Goal: Obtain resource: Download file/media

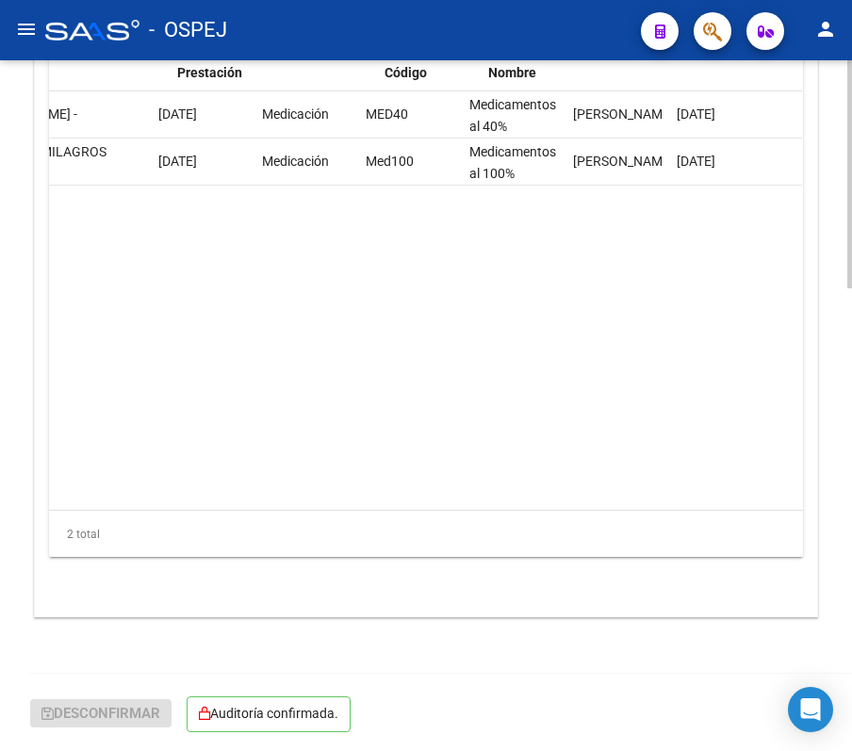
scroll to position [0, 1694]
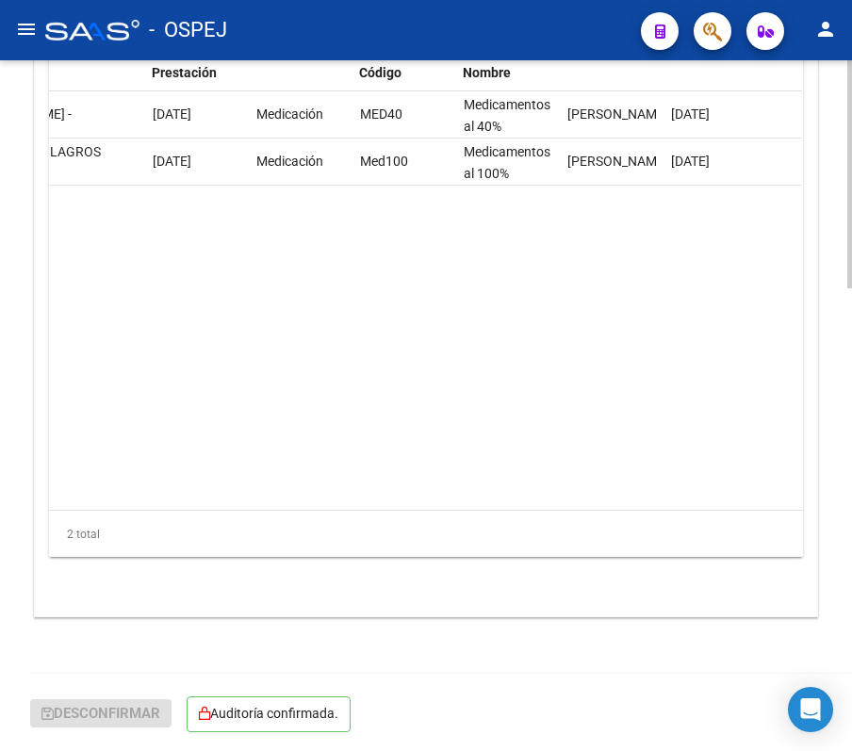
drag, startPoint x: 579, startPoint y: 488, endPoint x: 347, endPoint y: 521, distance: 234.1
click at [347, 521] on div "Id Gerenciador Monto Item Monto Aprobado Debitado Tot. Comentario OS Comentario…" at bounding box center [426, 294] width 754 height 527
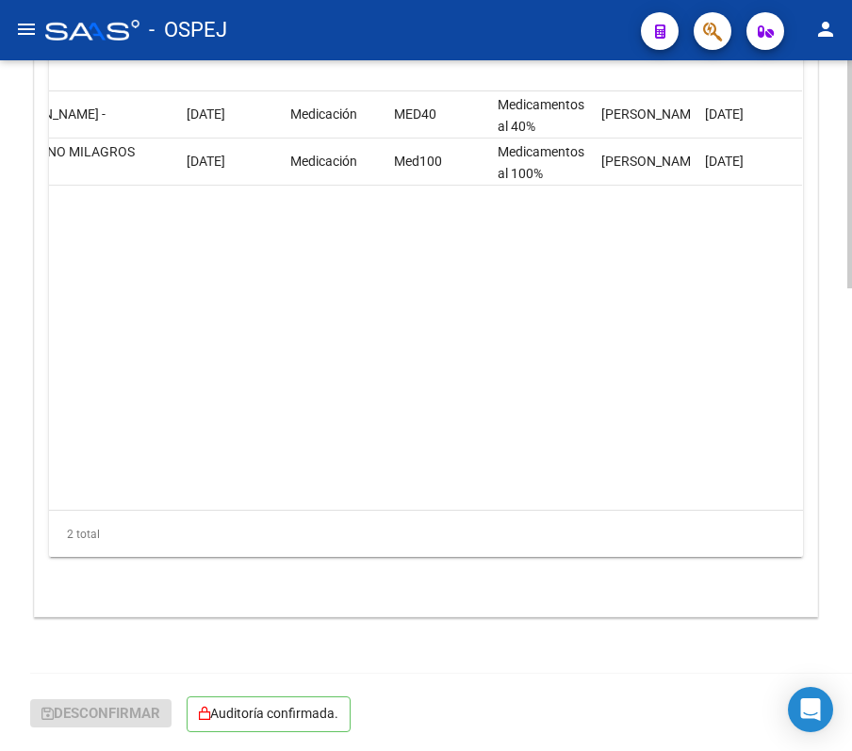
scroll to position [0, 0]
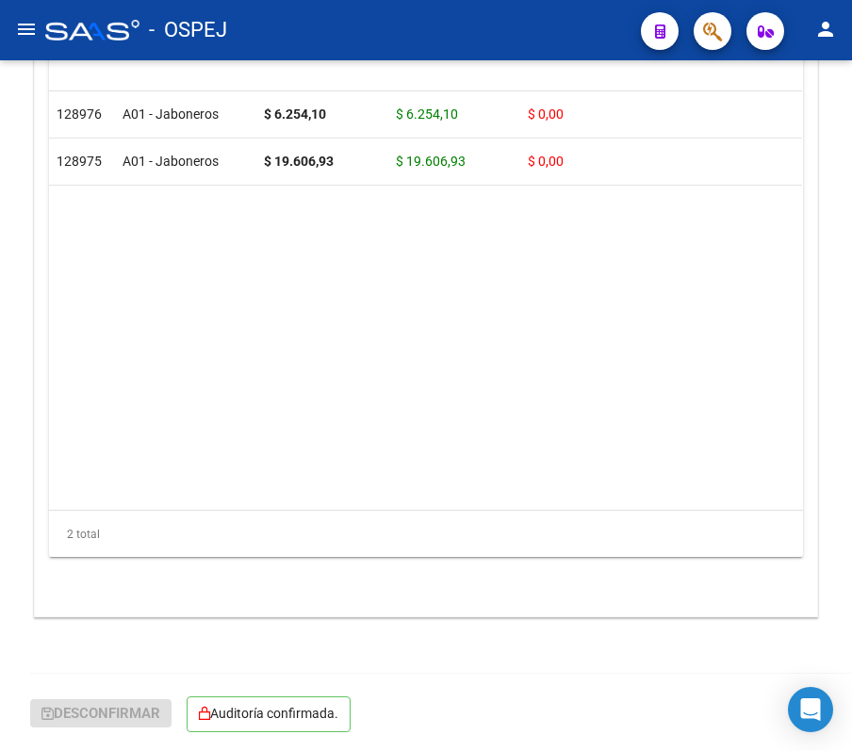
click at [596, 50] on div "- OSPEJ" at bounding box center [335, 29] width 580 height 41
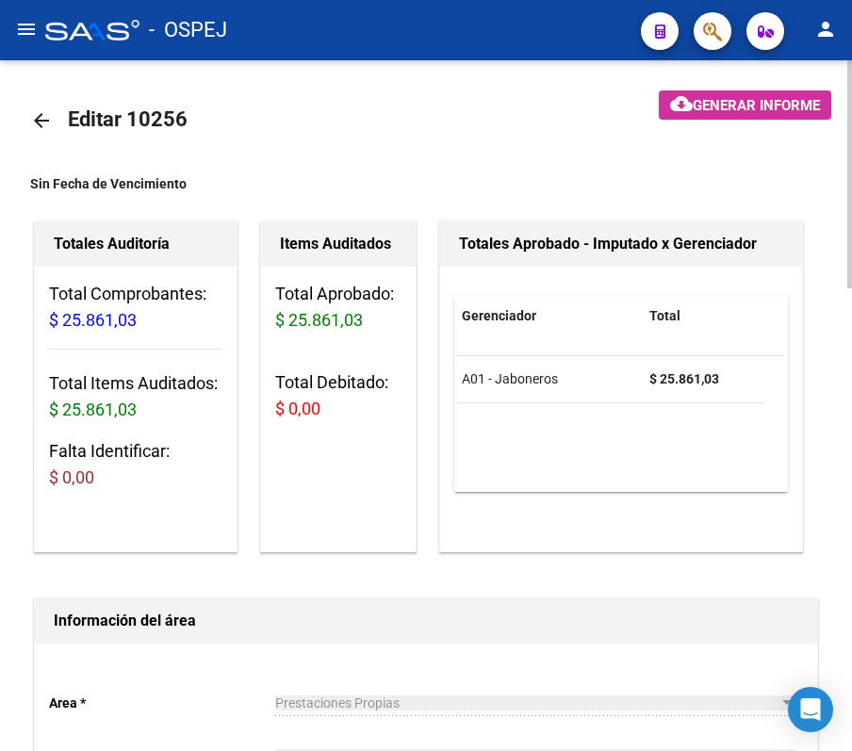
click at [49, 117] on mat-icon "arrow_back" at bounding box center [41, 120] width 23 height 23
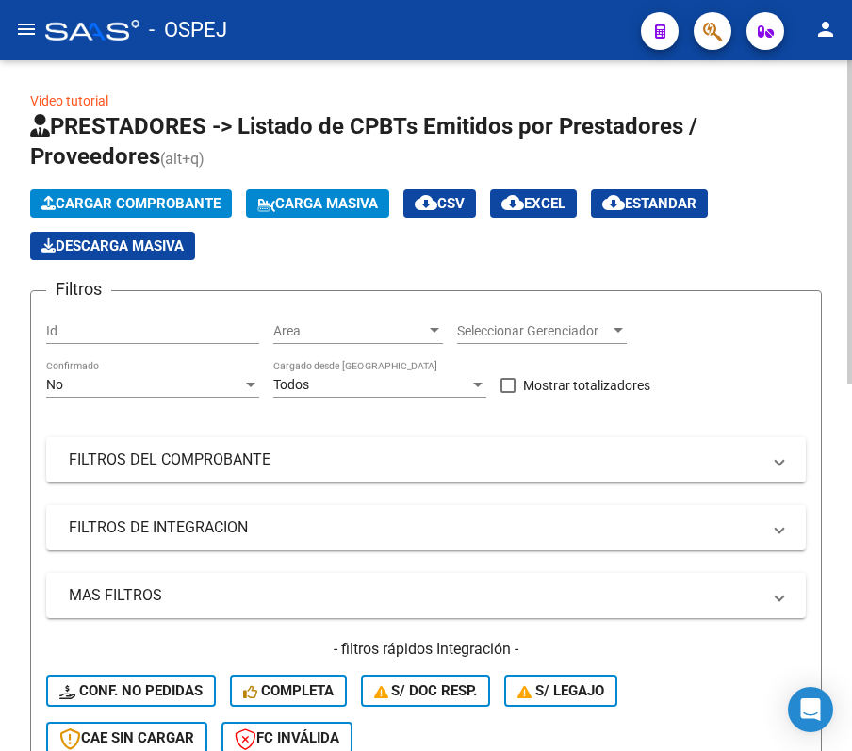
drag, startPoint x: 115, startPoint y: 352, endPoint x: 75, endPoint y: 374, distance: 45.1
click at [114, 352] on div "Id" at bounding box center [152, 333] width 213 height 54
click at [76, 374] on div "No Confirmado" at bounding box center [152, 379] width 213 height 38
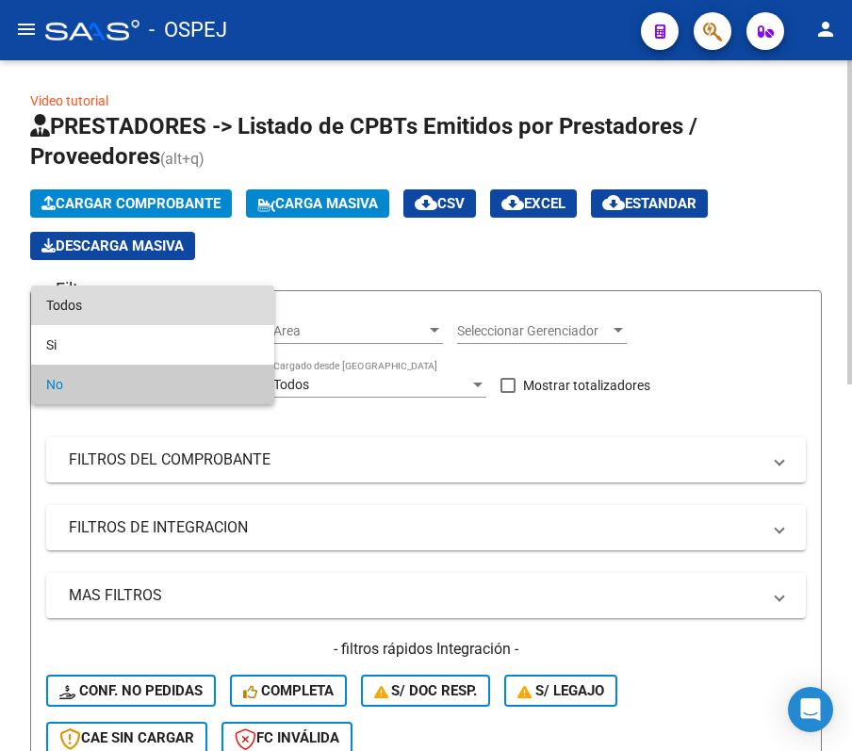
drag, startPoint x: 77, startPoint y: 298, endPoint x: 83, endPoint y: 329, distance: 31.6
click at [83, 318] on span "Todos" at bounding box center [152, 306] width 213 height 40
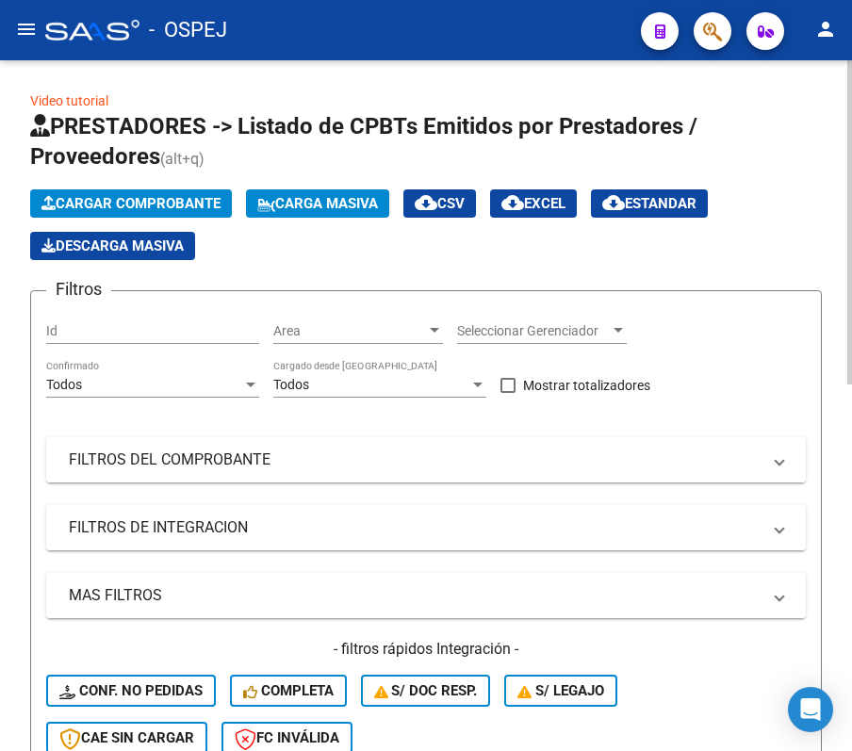
click at [107, 437] on mat-expansion-panel-header "FILTROS DEL COMPROBANTE" at bounding box center [425, 459] width 759 height 45
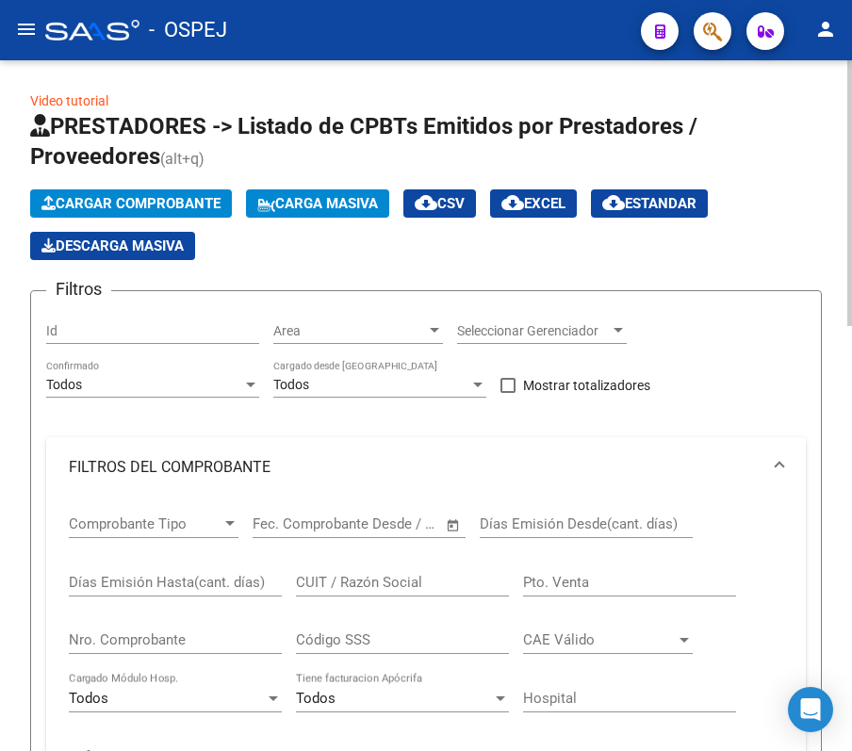
click at [202, 628] on div "Nro. Comprobante" at bounding box center [175, 633] width 213 height 41
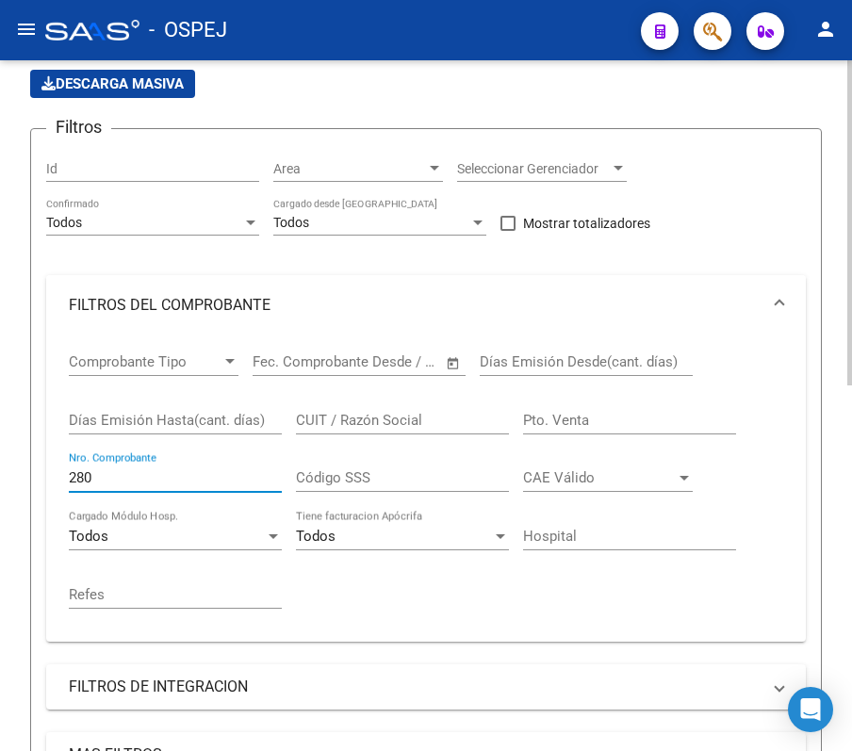
scroll to position [125, 0]
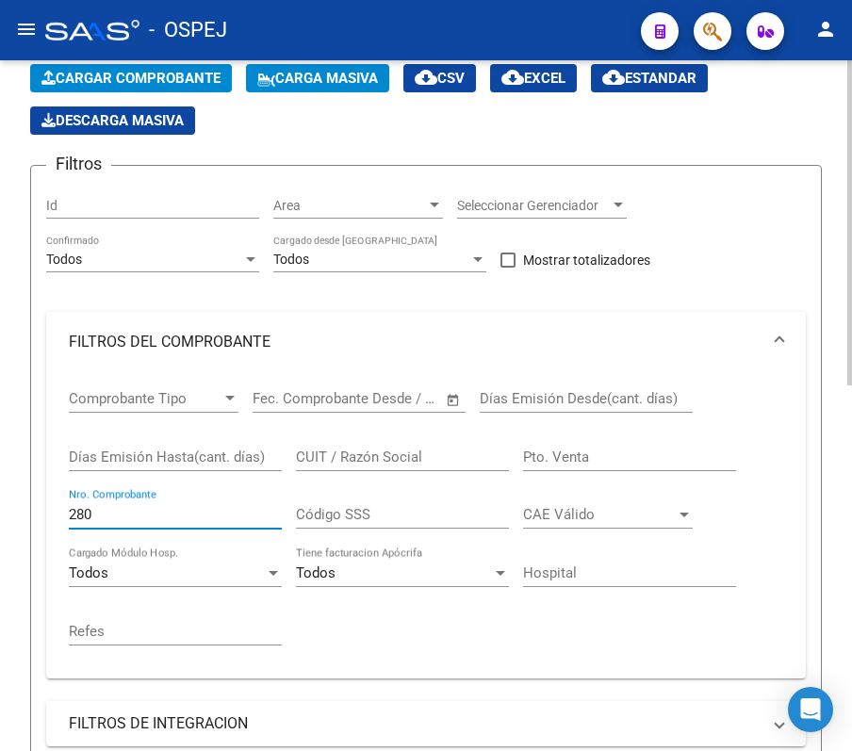
click at [170, 518] on input "280" at bounding box center [175, 514] width 213 height 17
type input "1102"
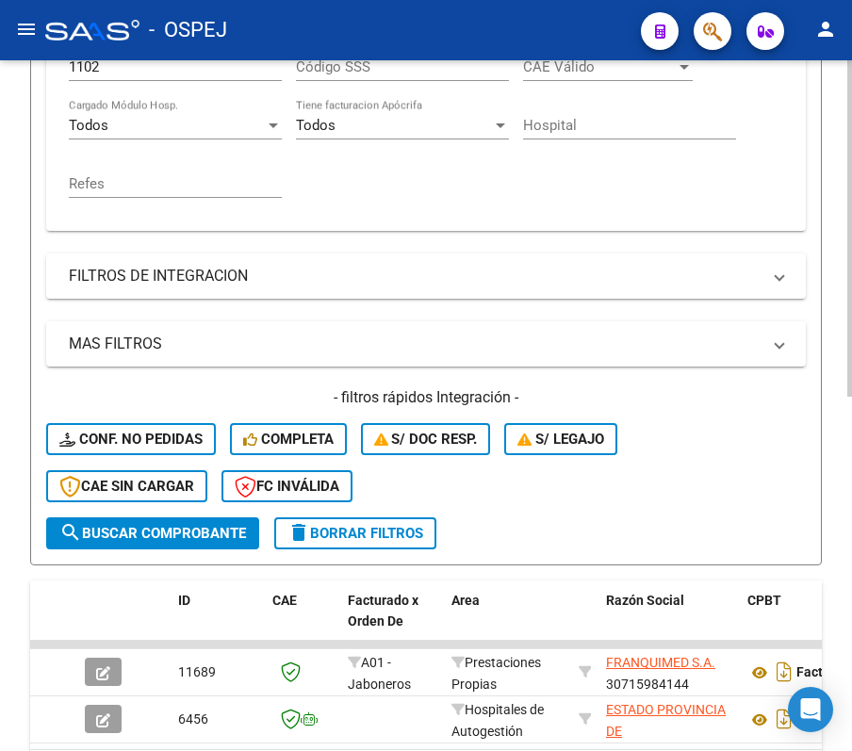
scroll to position [727, 0]
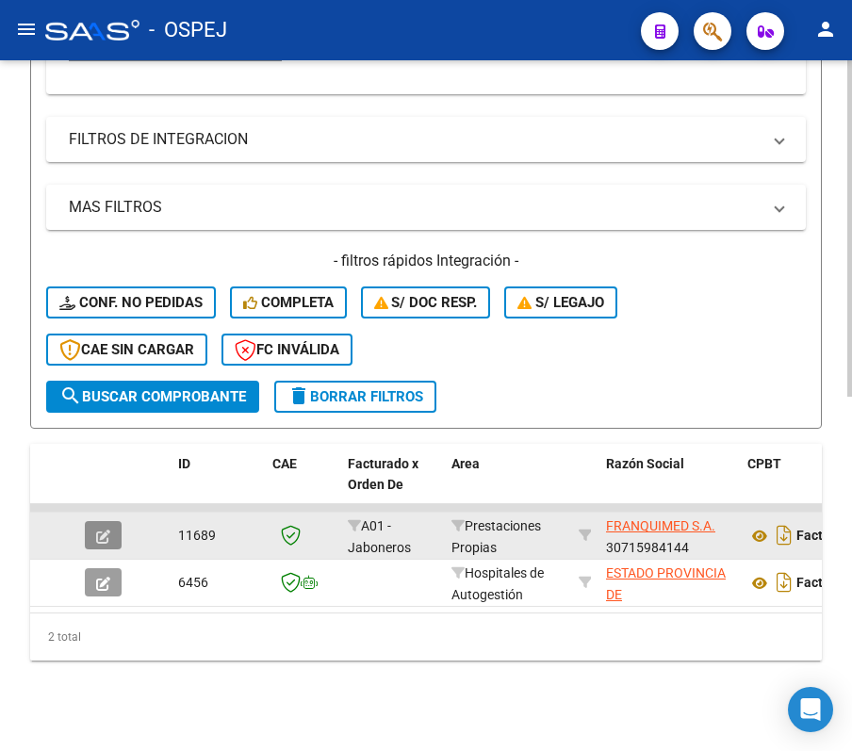
click at [111, 521] on button "button" at bounding box center [103, 535] width 37 height 28
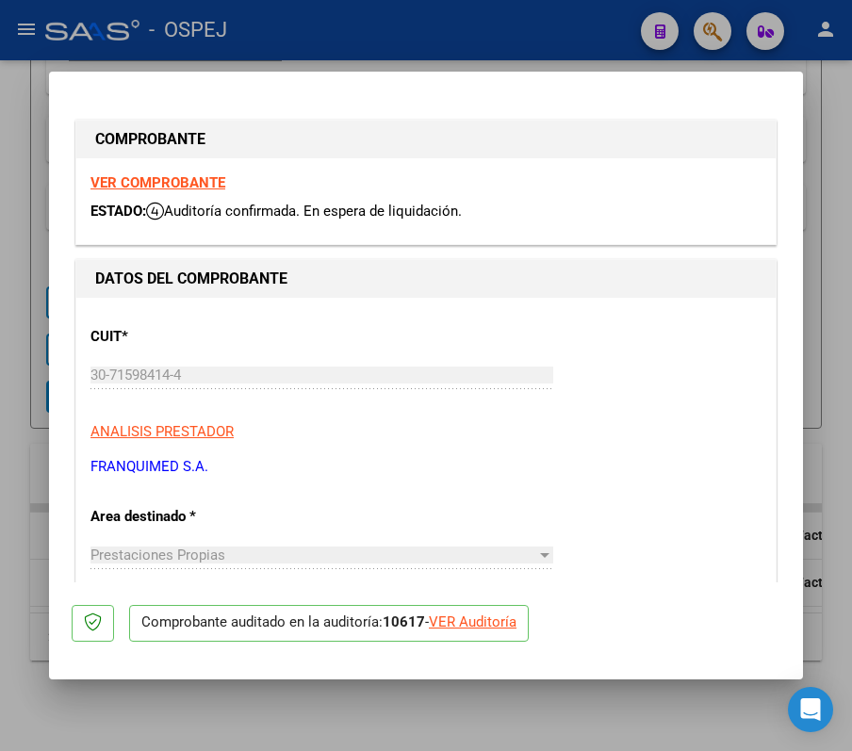
click at [464, 618] on div "VER Auditoría" at bounding box center [473, 623] width 88 height 22
type input "$ 0,00"
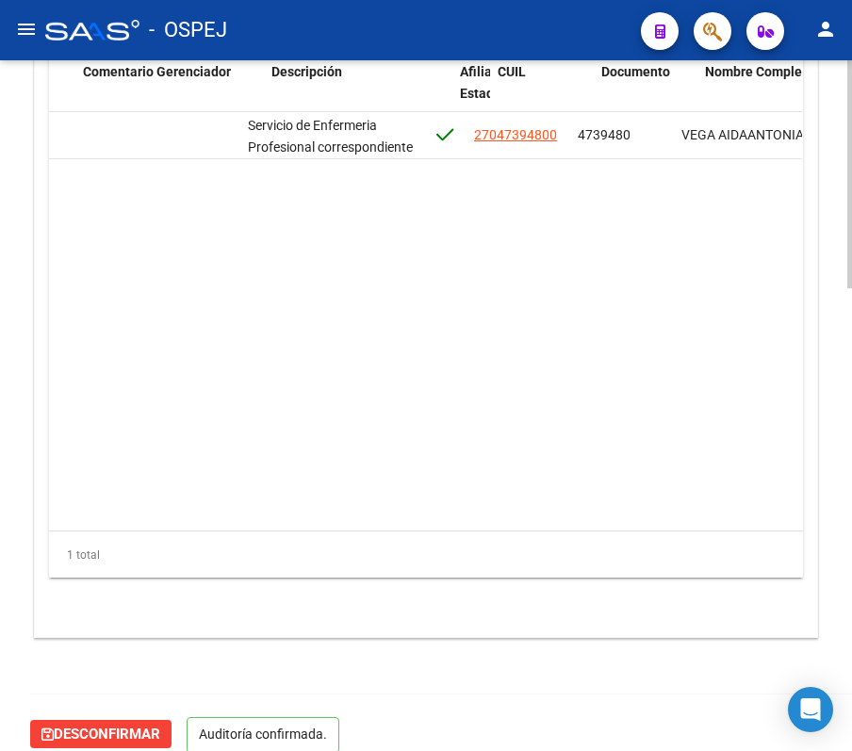
scroll to position [0, 954]
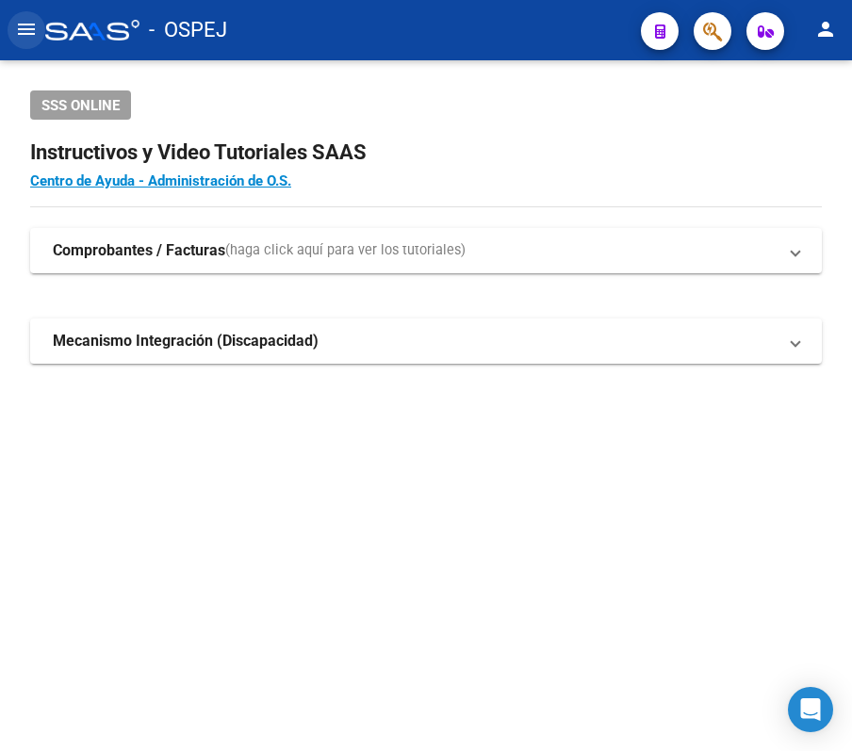
click at [23, 27] on mat-icon "menu" at bounding box center [26, 29] width 23 height 23
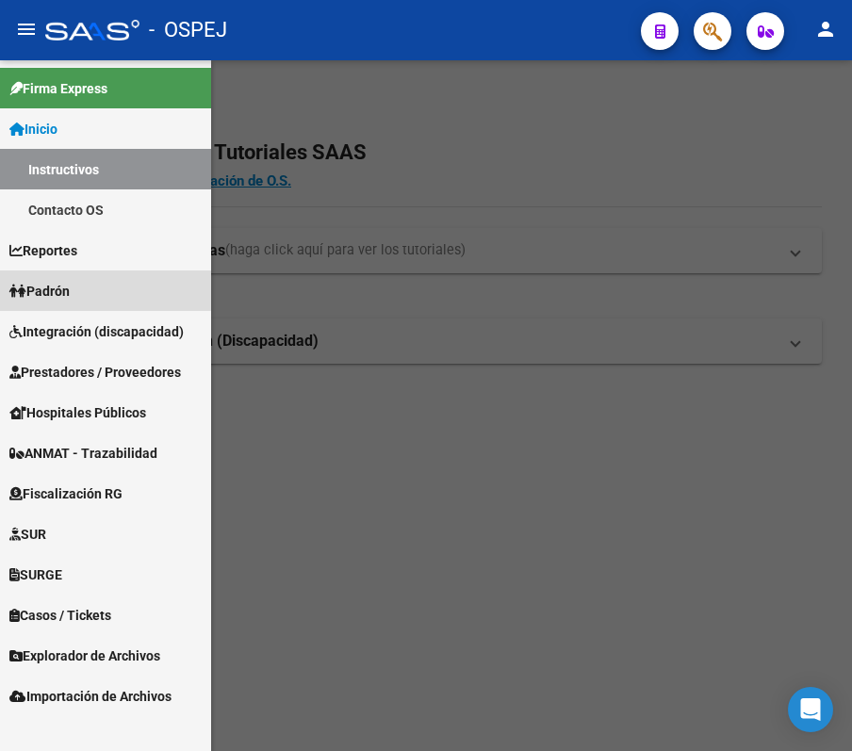
click at [91, 285] on link "Padrón" at bounding box center [105, 290] width 211 height 41
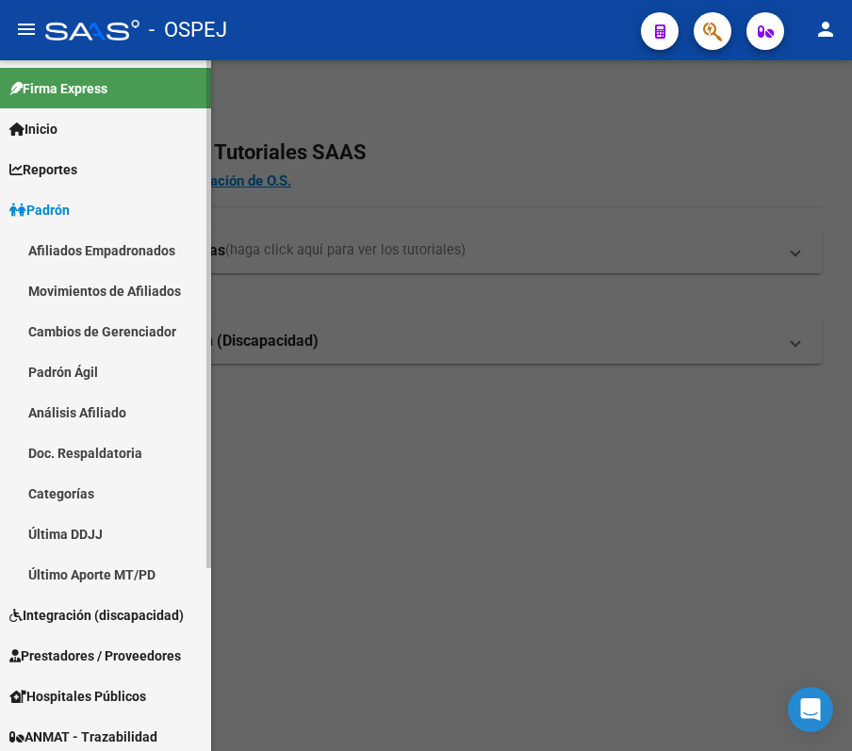
click at [99, 298] on link "Movimientos de Afiliados" at bounding box center [105, 290] width 211 height 41
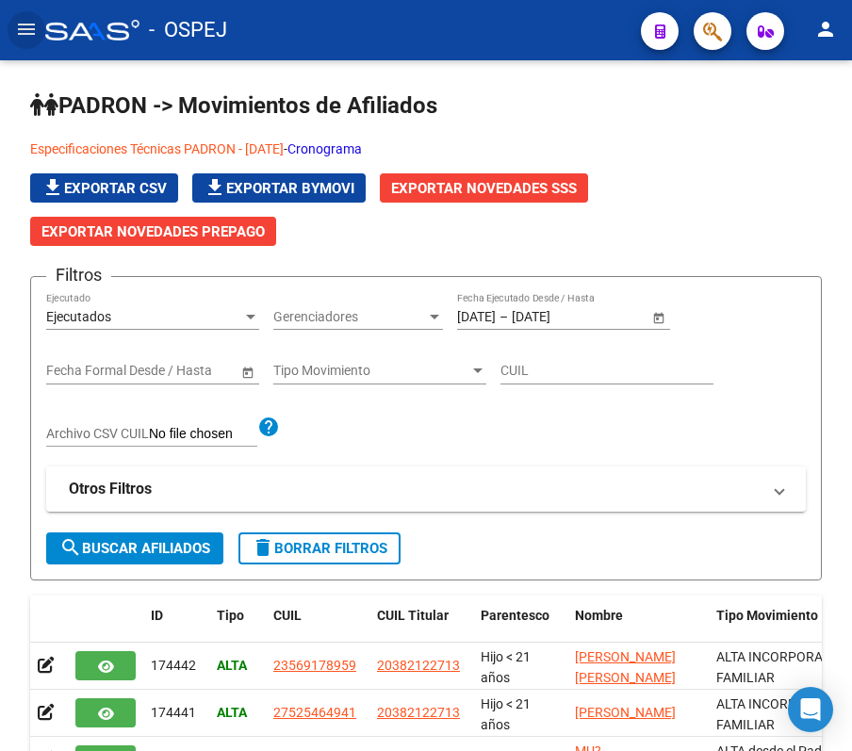
click at [17, 38] on mat-icon "menu" at bounding box center [26, 29] width 23 height 23
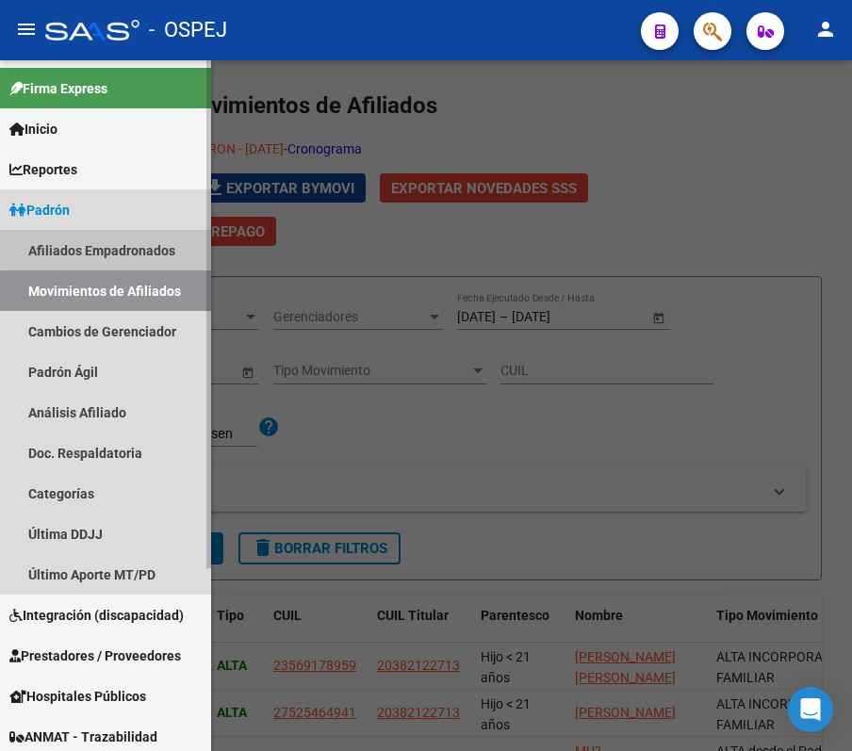
click at [128, 237] on link "Afiliados Empadronados" at bounding box center [105, 250] width 211 height 41
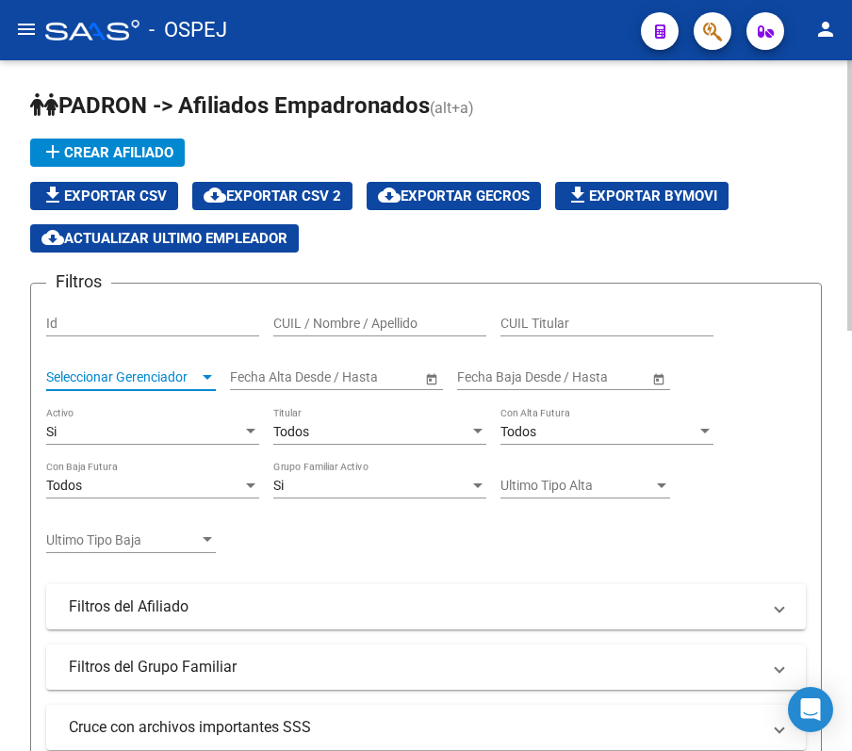
click at [163, 374] on span "Seleccionar Gerenciador" at bounding box center [122, 377] width 153 height 16
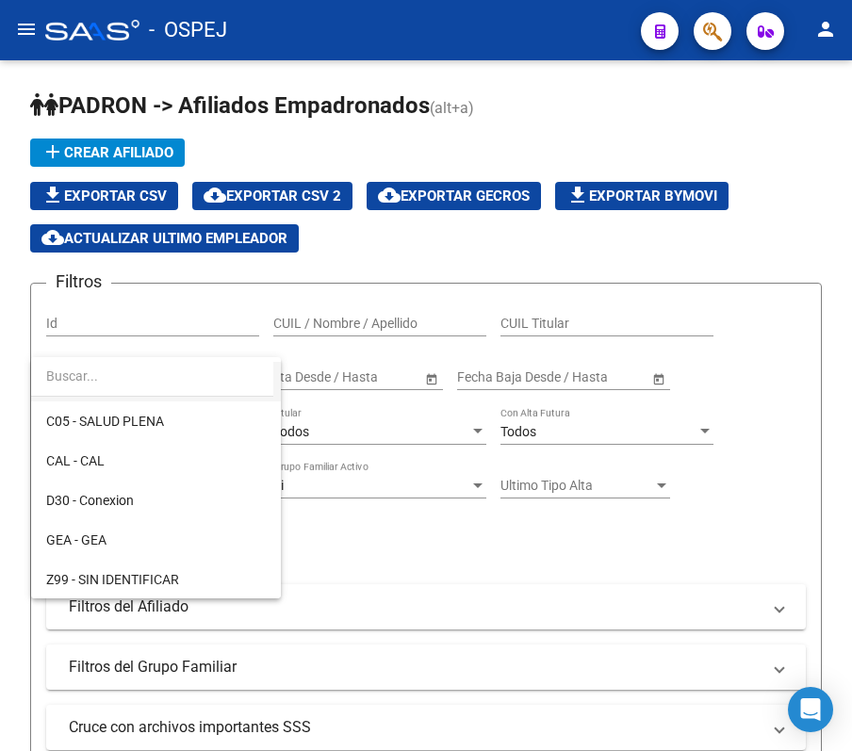
scroll to position [352, 0]
click at [115, 492] on span "D30 - Conexion" at bounding box center [90, 499] width 88 height 15
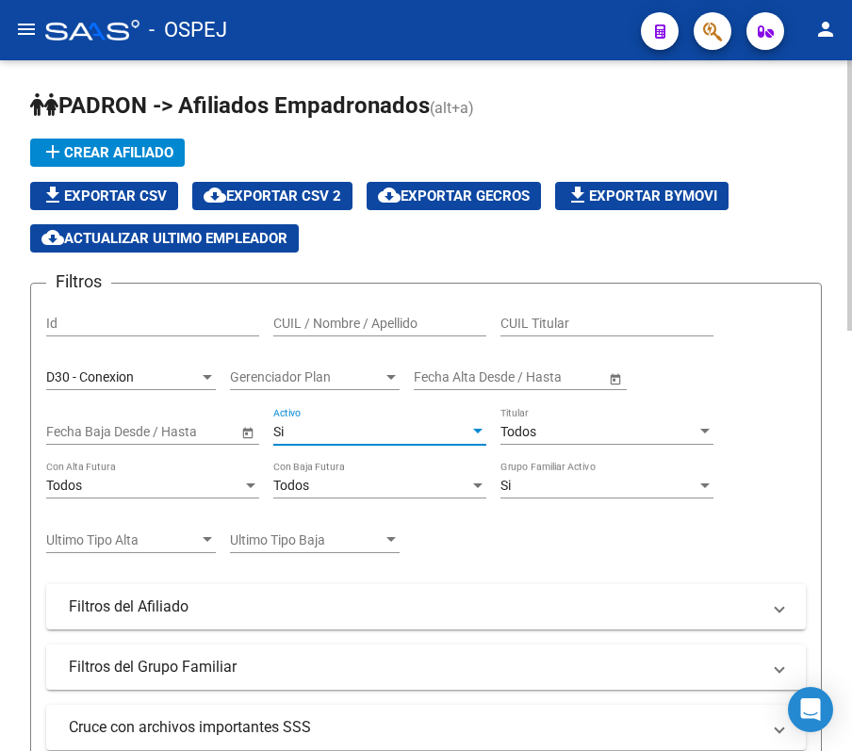
click at [364, 431] on div "Si" at bounding box center [371, 432] width 196 height 16
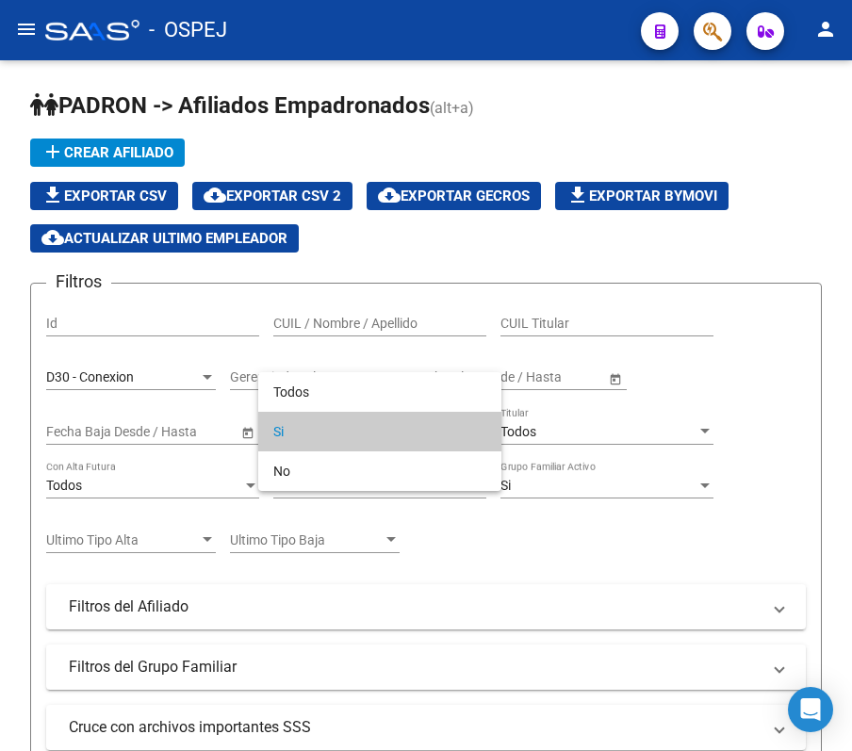
click at [796, 415] on div at bounding box center [426, 375] width 852 height 751
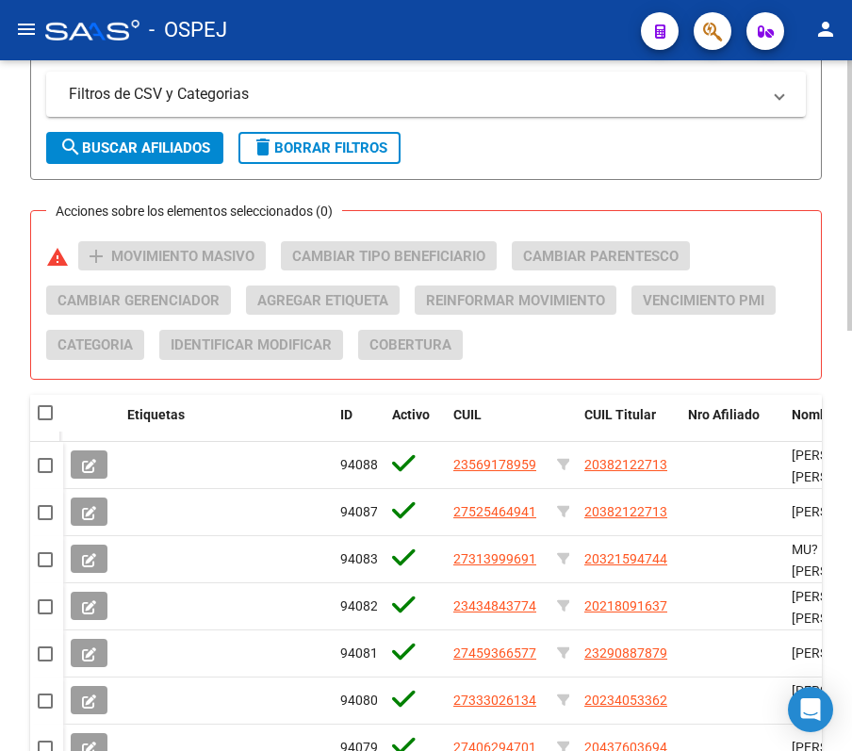
scroll to position [628, 0]
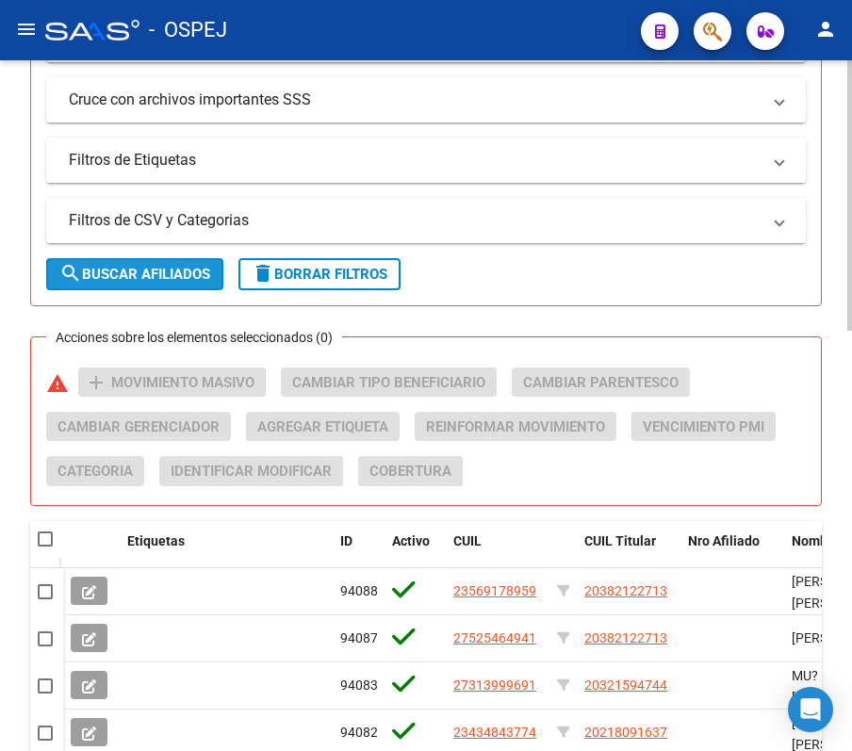
click at [114, 273] on span "search Buscar Afiliados" at bounding box center [134, 274] width 151 height 17
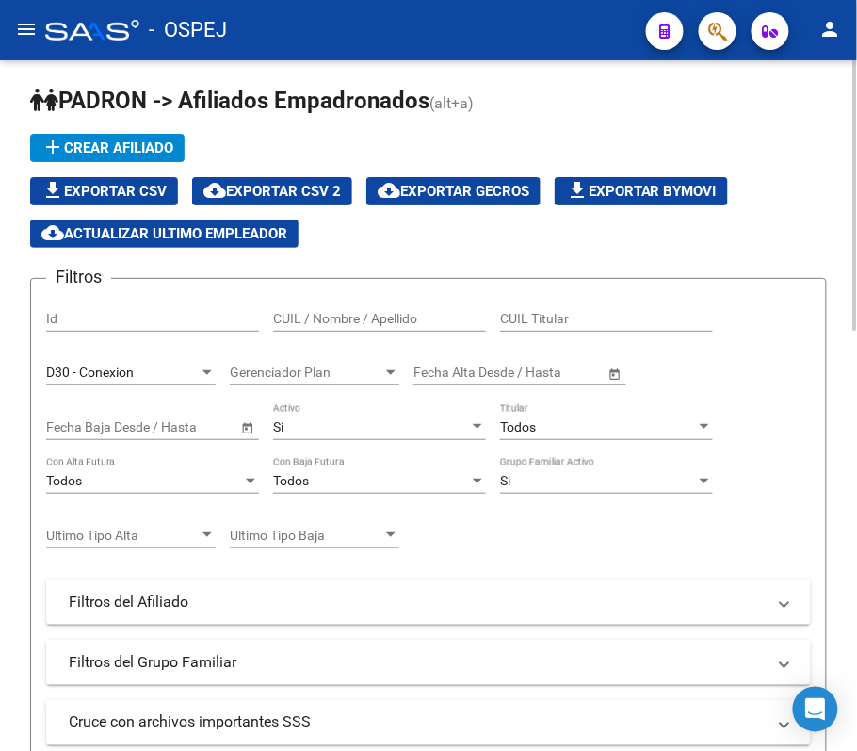
scroll to position [0, 0]
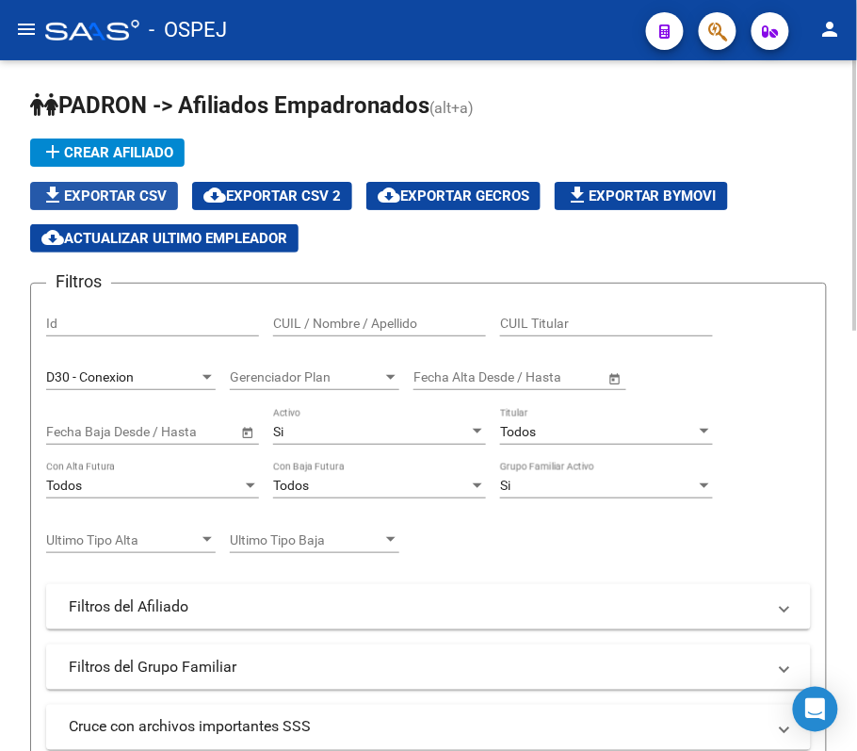
click at [129, 188] on span "file_download Exportar CSV" at bounding box center [103, 196] width 125 height 17
